Goal: Entertainment & Leisure: Consume media (video, audio)

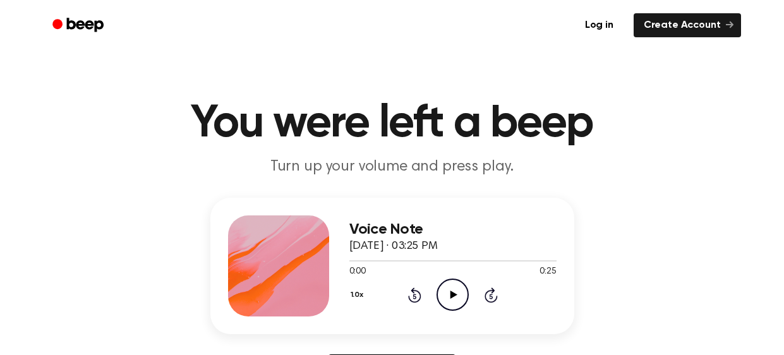
click at [451, 298] on icon "Play Audio" at bounding box center [453, 295] width 32 height 32
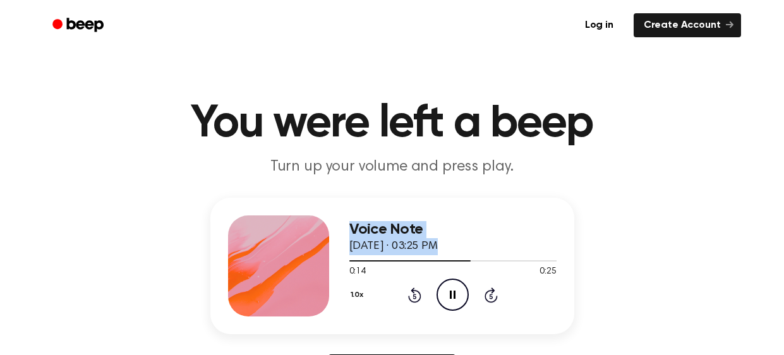
drag, startPoint x: 458, startPoint y: 262, endPoint x: 289, endPoint y: 278, distance: 169.5
click at [289, 278] on div "Voice Note September 10, 2025 · 03:25 PM 0:14 0:25 Your browser does not suppor…" at bounding box center [392, 266] width 364 height 137
click at [392, 282] on div "1.0x Rewind 5 seconds Pause Audio Skip 5 seconds" at bounding box center [452, 295] width 207 height 32
click at [410, 293] on icon "Rewind 5 seconds" at bounding box center [415, 295] width 14 height 16
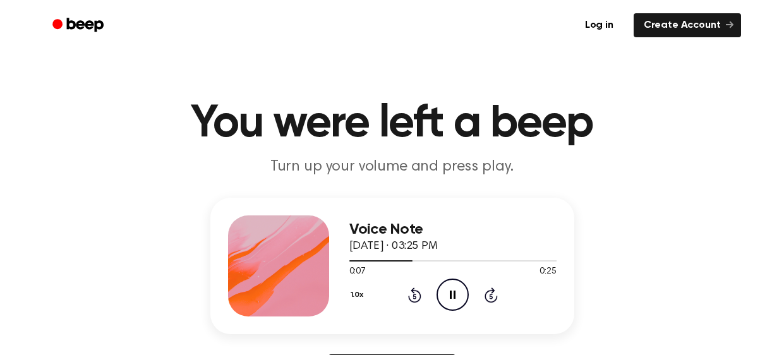
click at [410, 293] on icon "Rewind 5 seconds" at bounding box center [415, 295] width 14 height 16
click at [451, 293] on icon at bounding box center [454, 295] width 7 height 8
click at [702, 219] on div "Voice Note September 10, 2025 · 03:27 PM 0:44 0:44 Your browser does not suppor…" at bounding box center [392, 296] width 754 height 196
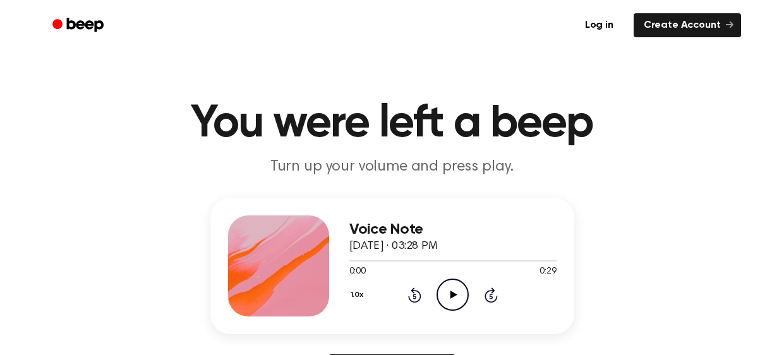
click at [443, 290] on icon "Play Audio" at bounding box center [453, 295] width 32 height 32
click at [460, 301] on icon "Play Audio" at bounding box center [453, 295] width 32 height 32
click at [461, 288] on icon "Pause Audio" at bounding box center [453, 295] width 32 height 32
click at [421, 293] on icon "Rewind 5 seconds" at bounding box center [415, 295] width 14 height 16
drag, startPoint x: 416, startPoint y: 293, endPoint x: 404, endPoint y: 293, distance: 12.6
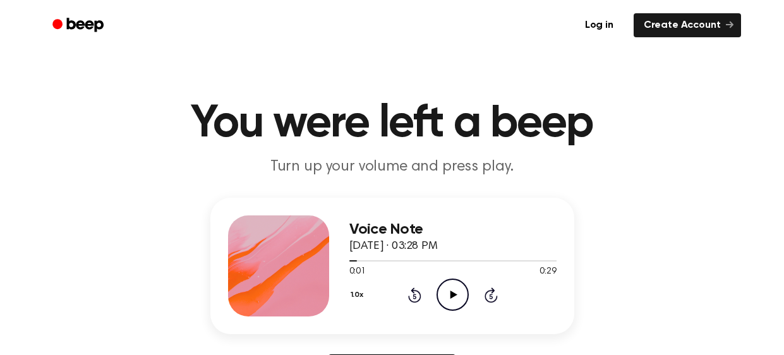
click at [415, 293] on icon "Rewind 5 seconds" at bounding box center [415, 295] width 14 height 16
click at [404, 293] on div "1.0x Rewind 5 seconds Play Audio Skip 5 seconds" at bounding box center [452, 295] width 207 height 32
click at [458, 290] on icon "Play Audio" at bounding box center [453, 295] width 32 height 32
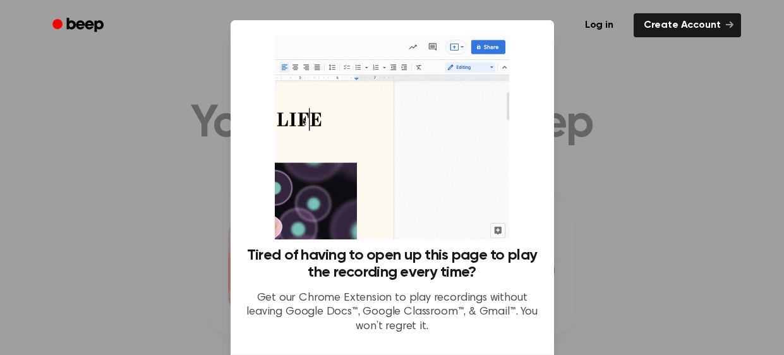
drag, startPoint x: 664, startPoint y: 226, endPoint x: 655, endPoint y: 226, distance: 8.8
click at [660, 226] on div at bounding box center [392, 177] width 784 height 355
drag, startPoint x: 610, startPoint y: 152, endPoint x: 613, endPoint y: 159, distance: 7.6
click at [613, 156] on div at bounding box center [392, 177] width 784 height 355
click at [635, 184] on div at bounding box center [392, 177] width 784 height 355
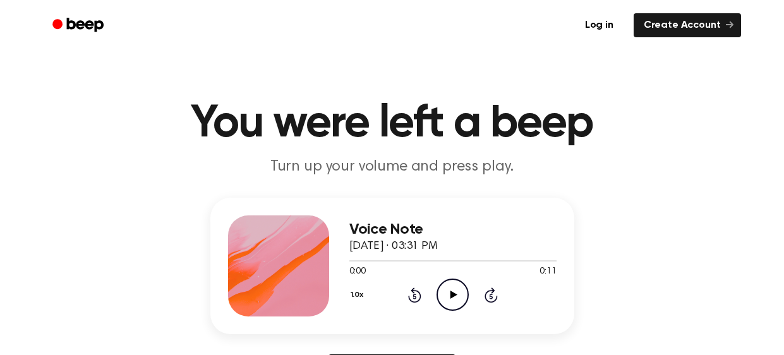
click at [456, 292] on icon "Play Audio" at bounding box center [453, 295] width 32 height 32
click at [452, 298] on icon "Play Audio" at bounding box center [453, 295] width 32 height 32
drag, startPoint x: 450, startPoint y: 296, endPoint x: 452, endPoint y: 305, distance: 9.7
click at [452, 305] on icon "Play Audio" at bounding box center [453, 295] width 32 height 32
click at [495, 298] on icon "Skip 5 seconds" at bounding box center [491, 295] width 14 height 16
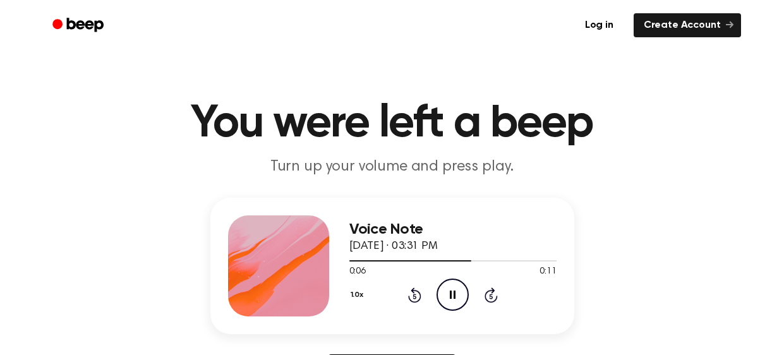
click at [415, 298] on icon "Rewind 5 seconds" at bounding box center [415, 295] width 14 height 16
click at [419, 293] on icon "Rewind 5 seconds" at bounding box center [415, 295] width 14 height 16
click at [411, 294] on icon "Rewind 5 seconds" at bounding box center [415, 295] width 14 height 16
click at [415, 298] on icon "Rewind 5 seconds" at bounding box center [415, 295] width 14 height 16
click at [416, 298] on icon at bounding box center [414, 296] width 3 height 5
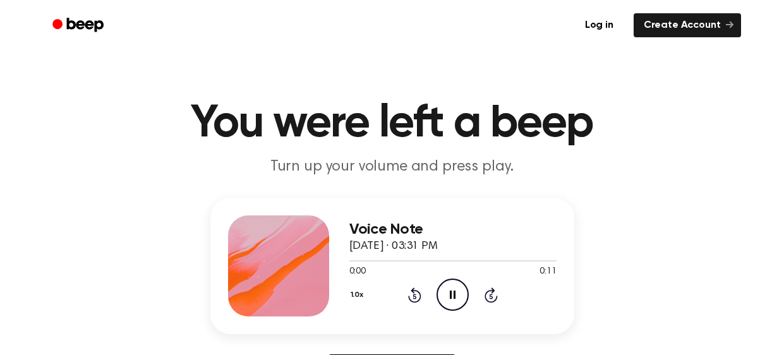
click at [415, 293] on icon "Rewind 5 seconds" at bounding box center [415, 295] width 14 height 16
drag, startPoint x: 413, startPoint y: 293, endPoint x: 407, endPoint y: 294, distance: 6.4
click at [412, 296] on icon "Rewind 5 seconds" at bounding box center [415, 295] width 14 height 16
click at [406, 303] on div "1.0x Rewind 5 seconds Pause Audio Skip 5 seconds" at bounding box center [452, 295] width 207 height 32
drag, startPoint x: 402, startPoint y: 303, endPoint x: 399, endPoint y: 294, distance: 9.8
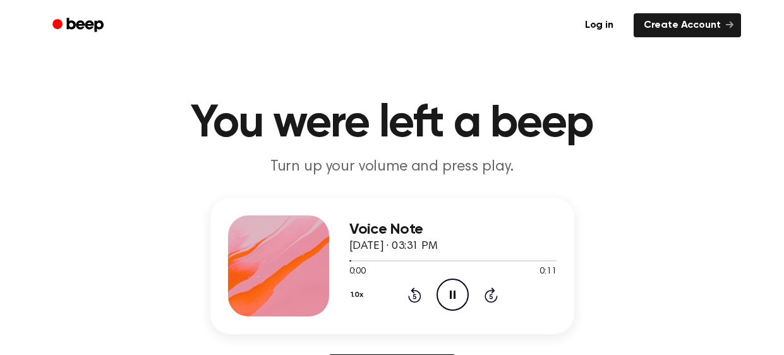
click at [402, 305] on div "1.0x Rewind 5 seconds Pause Audio Skip 5 seconds" at bounding box center [452, 295] width 207 height 32
click at [404, 294] on div "1.0x Rewind 5 seconds Pause Audio Skip 5 seconds" at bounding box center [452, 295] width 207 height 32
click at [412, 295] on icon "Rewind 5 seconds" at bounding box center [415, 295] width 14 height 16
click at [415, 298] on icon "Rewind 5 seconds" at bounding box center [415, 295] width 14 height 16
click at [415, 300] on icon "Rewind 5 seconds" at bounding box center [415, 295] width 14 height 16
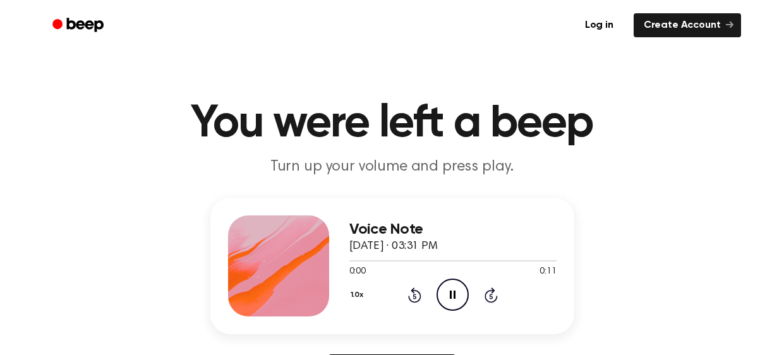
click at [415, 299] on icon "Rewind 5 seconds" at bounding box center [415, 295] width 14 height 16
click at [415, 302] on icon "Rewind 5 seconds" at bounding box center [415, 295] width 14 height 16
click at [411, 305] on div "1.0x Rewind 5 seconds Pause Audio Skip 5 seconds" at bounding box center [452, 295] width 207 height 32
click at [410, 304] on div "1.0x Rewind 5 seconds Pause Audio Skip 5 seconds" at bounding box center [452, 295] width 207 height 32
click at [415, 295] on icon "Rewind 5 seconds" at bounding box center [415, 295] width 14 height 16
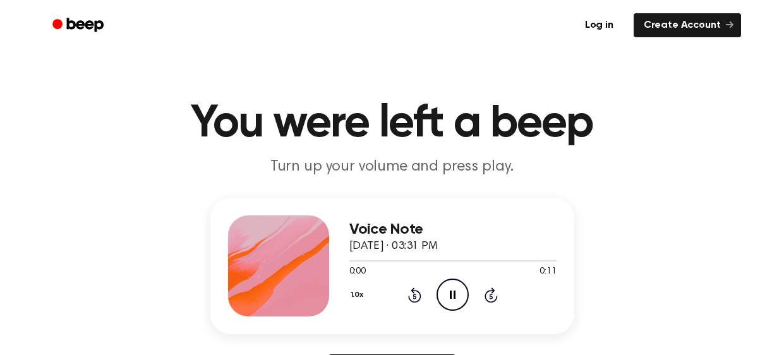
click at [415, 295] on icon "Rewind 5 seconds" at bounding box center [415, 295] width 14 height 16
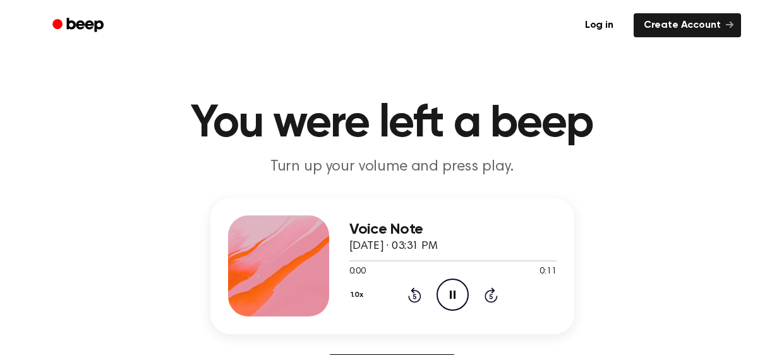
click at [415, 295] on icon "Rewind 5 seconds" at bounding box center [415, 295] width 14 height 16
click at [63, 141] on header "You were left a beep Turn up your volume and press play." at bounding box center [392, 139] width 754 height 76
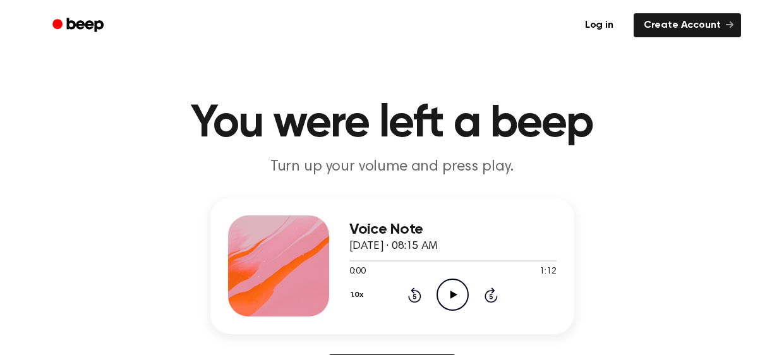
click at [450, 291] on icon "Play Audio" at bounding box center [453, 295] width 32 height 32
click at [453, 287] on icon "Play Audio" at bounding box center [453, 295] width 32 height 32
click at [416, 289] on icon "Rewind 5 seconds" at bounding box center [415, 295] width 14 height 16
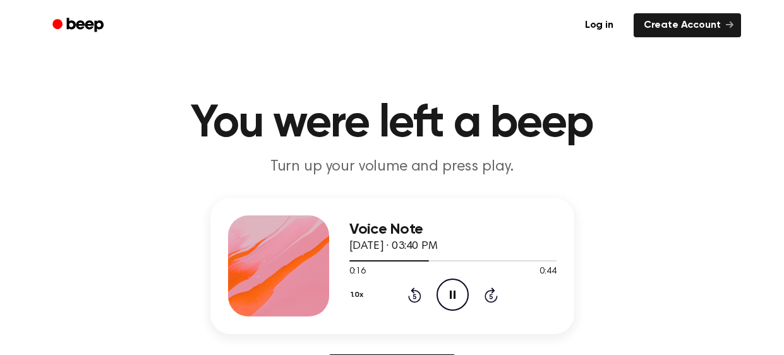
click at [416, 289] on icon "Rewind 5 seconds" at bounding box center [415, 295] width 14 height 16
click at [408, 295] on icon "Rewind 5 seconds" at bounding box center [415, 295] width 14 height 16
click at [408, 296] on icon "Rewind 5 seconds" at bounding box center [415, 295] width 14 height 16
click at [411, 287] on icon "Rewind 5 seconds" at bounding box center [415, 295] width 14 height 16
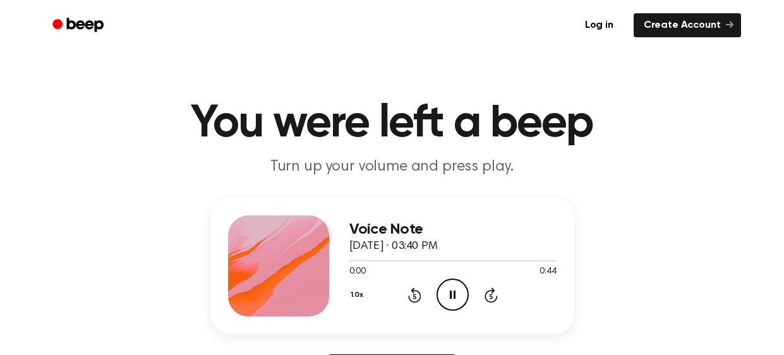
click at [411, 287] on icon "Rewind 5 seconds" at bounding box center [415, 295] width 14 height 16
drag, startPoint x: 411, startPoint y: 286, endPoint x: 412, endPoint y: 293, distance: 7.1
click at [412, 293] on icon "Rewind 5 seconds" at bounding box center [415, 295] width 14 height 16
click at [414, 298] on icon "Rewind 5 seconds" at bounding box center [415, 295] width 14 height 16
click at [413, 298] on icon "Rewind 5 seconds" at bounding box center [415, 295] width 14 height 16
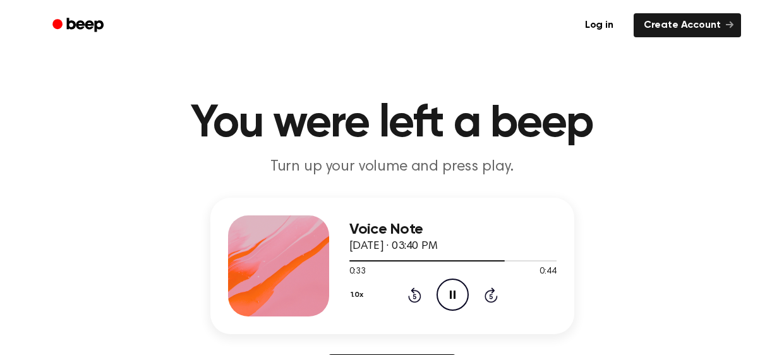
click at [413, 298] on icon "Rewind 5 seconds" at bounding box center [415, 295] width 14 height 16
click at [413, 298] on icon at bounding box center [414, 296] width 3 height 5
drag, startPoint x: 415, startPoint y: 296, endPoint x: 418, endPoint y: 289, distance: 7.1
click at [415, 295] on icon "Rewind 5 seconds" at bounding box center [415, 295] width 14 height 16
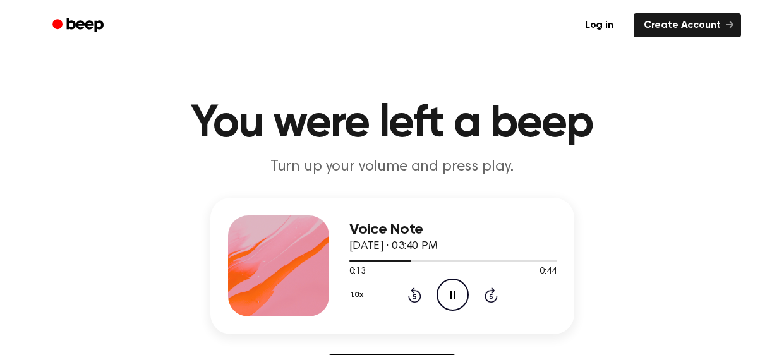
click at [418, 289] on icon "Rewind 5 seconds" at bounding box center [415, 295] width 14 height 16
click at [419, 295] on icon "Rewind 5 seconds" at bounding box center [415, 295] width 14 height 16
click at [417, 294] on icon "Rewind 5 seconds" at bounding box center [415, 295] width 14 height 16
click at [417, 292] on icon at bounding box center [414, 295] width 13 height 15
click at [413, 293] on icon at bounding box center [414, 295] width 13 height 15
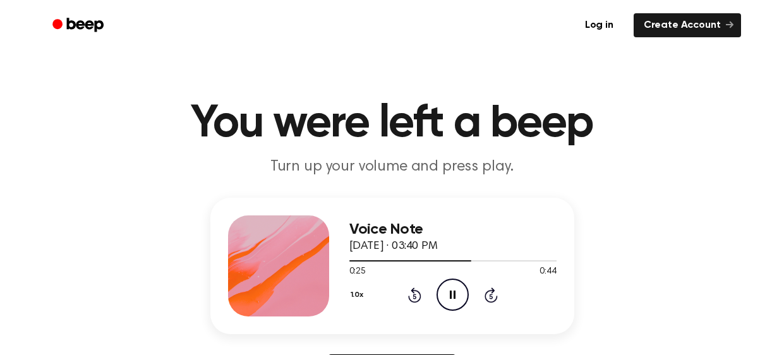
click at [408, 295] on icon "Rewind 5 seconds" at bounding box center [415, 295] width 14 height 16
drag, startPoint x: 413, startPoint y: 298, endPoint x: 420, endPoint y: 293, distance: 8.1
click at [415, 297] on icon at bounding box center [414, 296] width 3 height 5
click at [412, 295] on icon "Rewind 5 seconds" at bounding box center [415, 295] width 14 height 16
click at [415, 290] on icon at bounding box center [414, 295] width 13 height 15
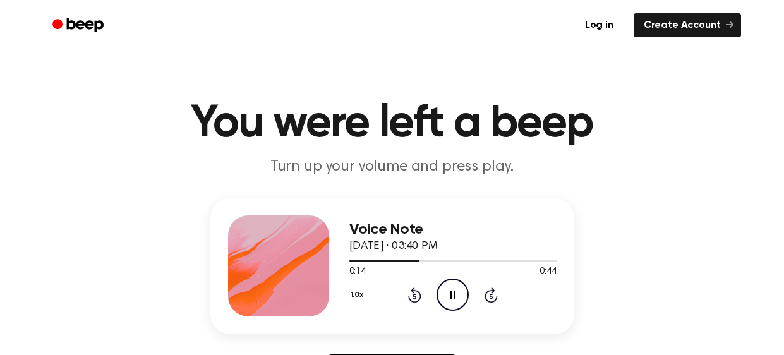
click at [412, 295] on icon "Rewind 5 seconds" at bounding box center [415, 295] width 14 height 16
click at [413, 296] on icon "Rewind 5 seconds" at bounding box center [415, 295] width 14 height 16
click at [455, 280] on icon "Pause Audio" at bounding box center [453, 295] width 32 height 32
